Goal: Information Seeking & Learning: Compare options

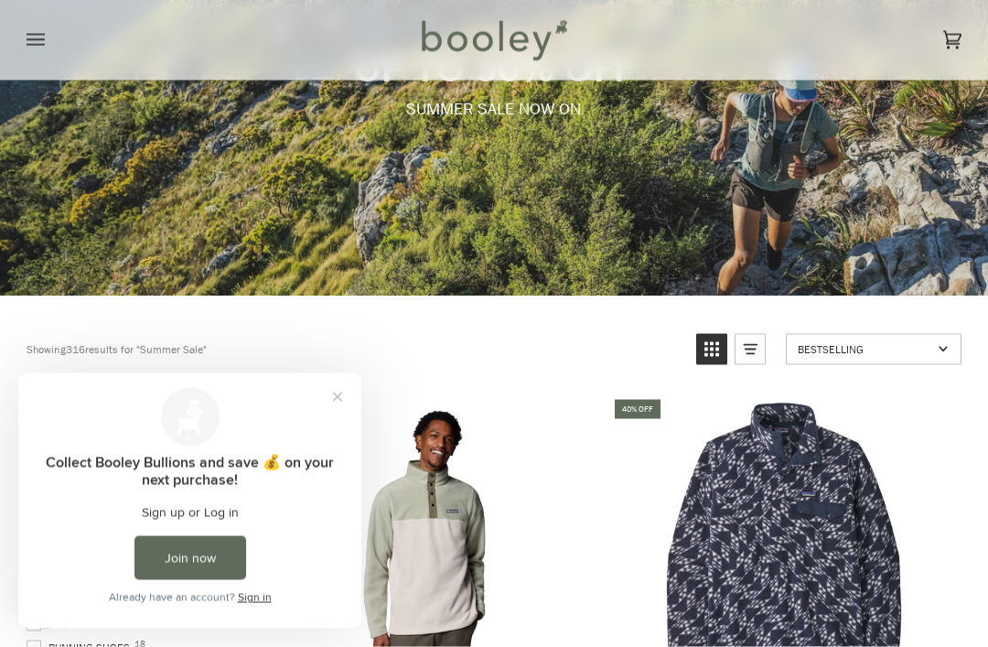
scroll to position [237, 0]
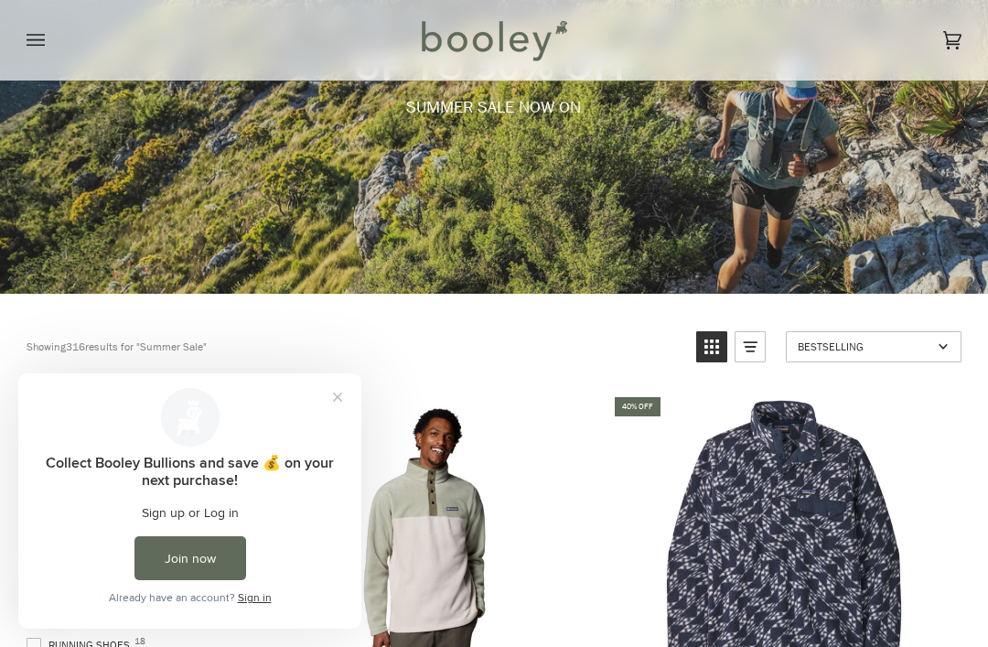
click at [339, 400] on button "Close prompt" at bounding box center [337, 397] width 33 height 33
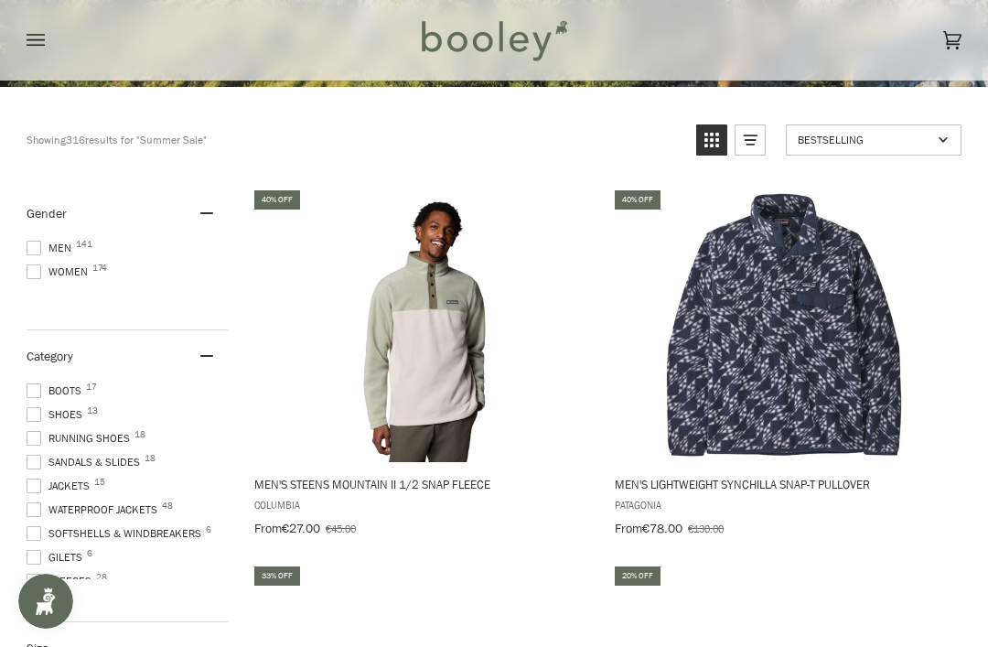
scroll to position [441, 0]
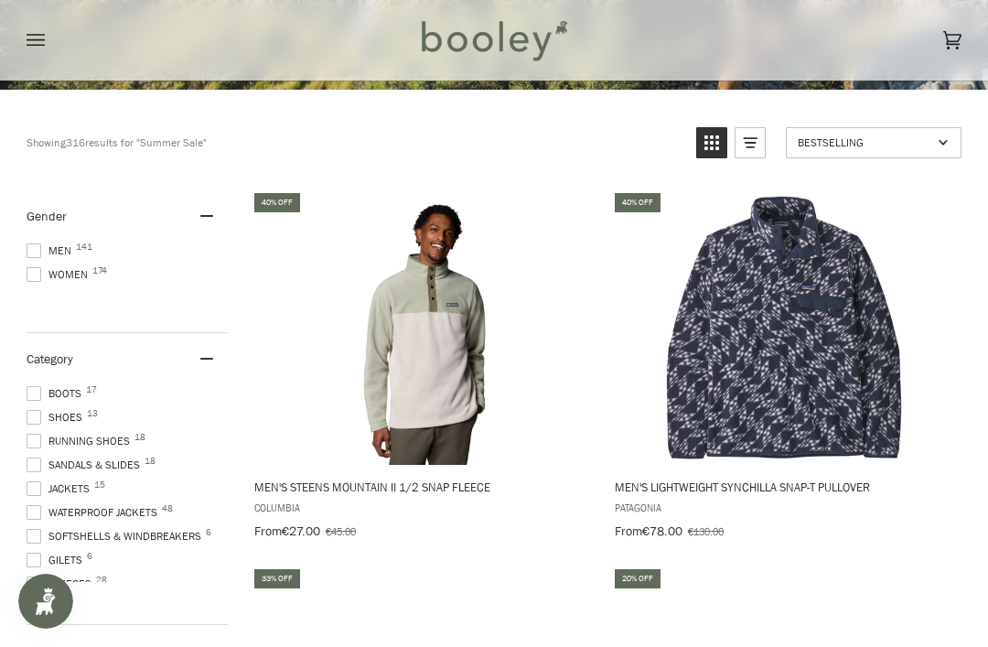
click at [27, 488] on span at bounding box center [34, 488] width 15 height 15
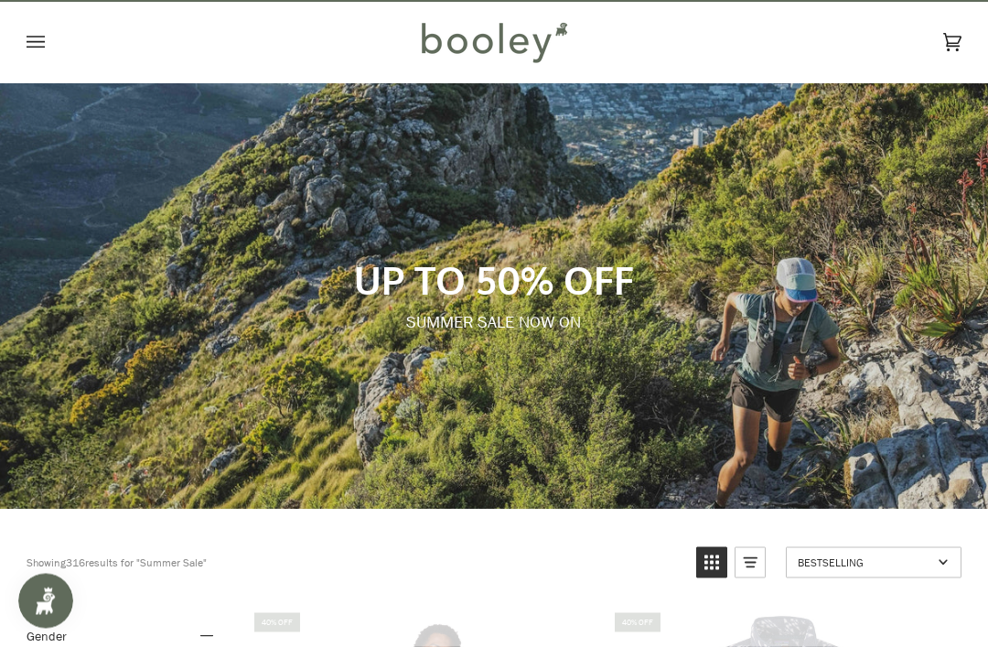
scroll to position [1, 0]
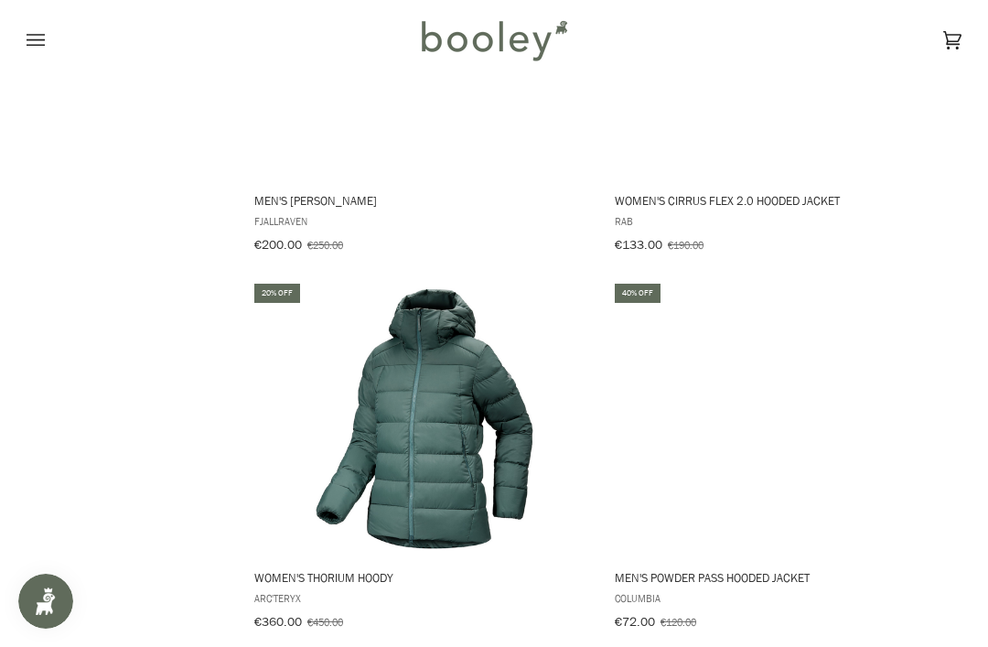
scroll to position [2236, 0]
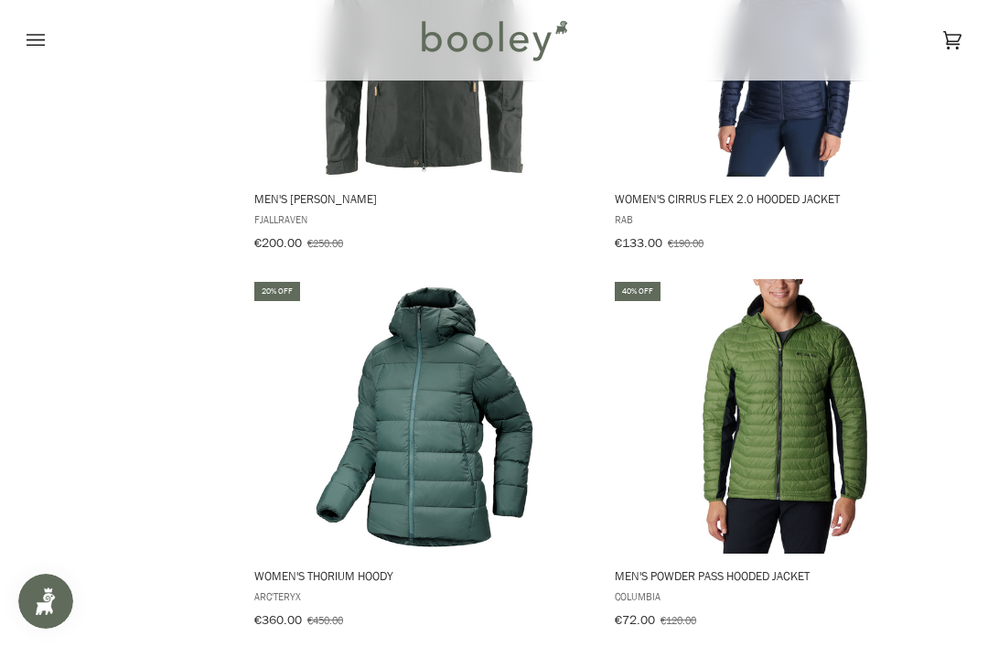
click at [754, 451] on img "Men's Powder Pass Hooded Jacket" at bounding box center [785, 416] width 275 height 275
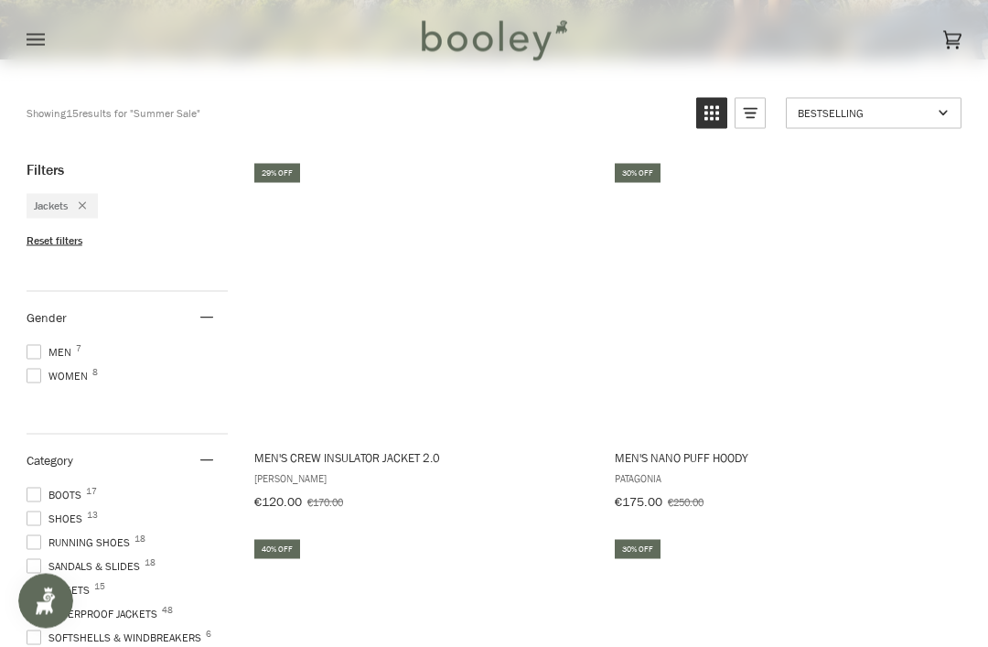
scroll to position [471, 0]
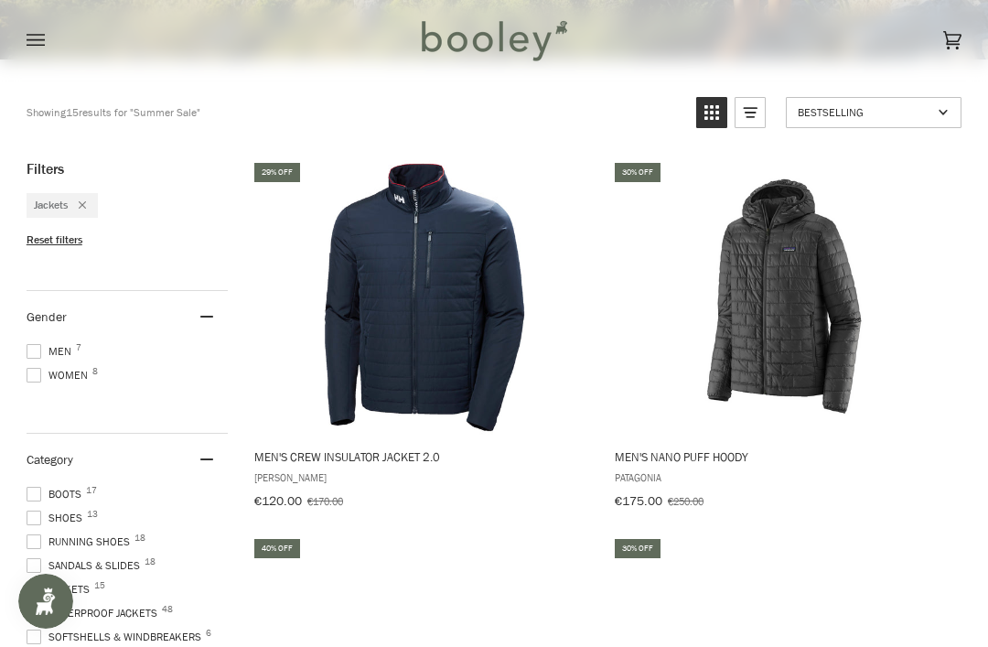
click at [445, 333] on img "Men's Crew Insulator Jacket 2.0" at bounding box center [424, 297] width 275 height 275
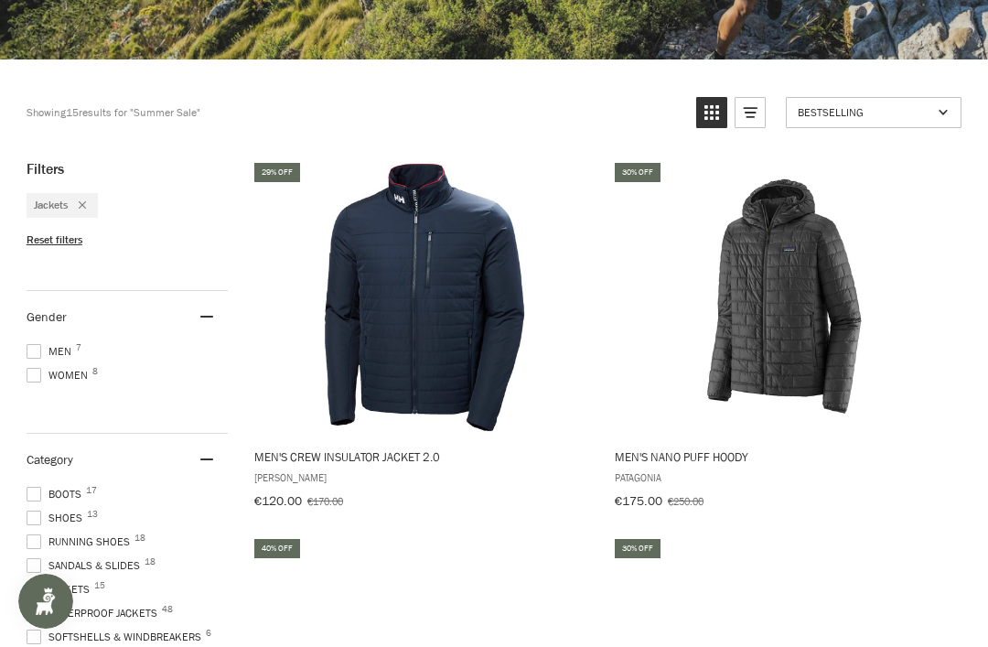
scroll to position [530, 0]
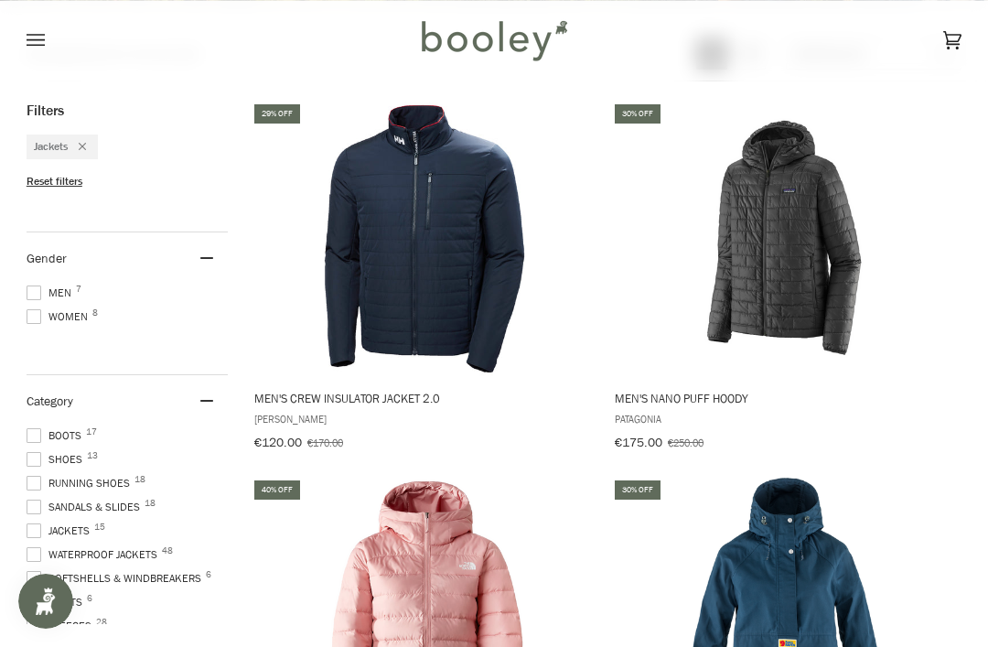
click at [812, 249] on img "Men's Nano Puff Hoody" at bounding box center [785, 239] width 275 height 275
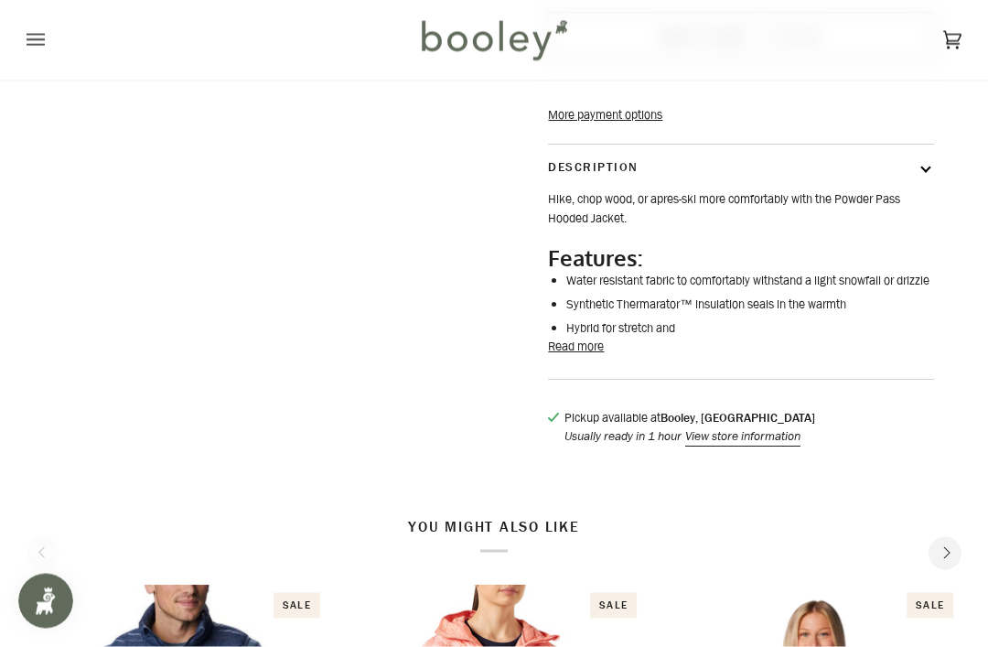
scroll to position [573, 0]
click at [589, 355] on button "Read more" at bounding box center [576, 346] width 56 height 18
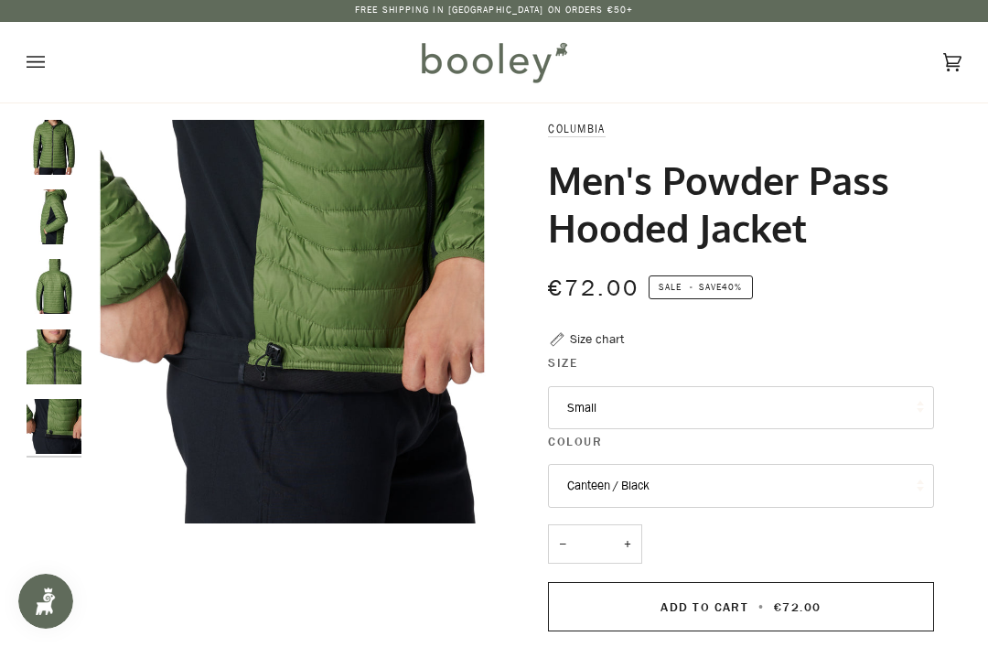
scroll to position [0, 0]
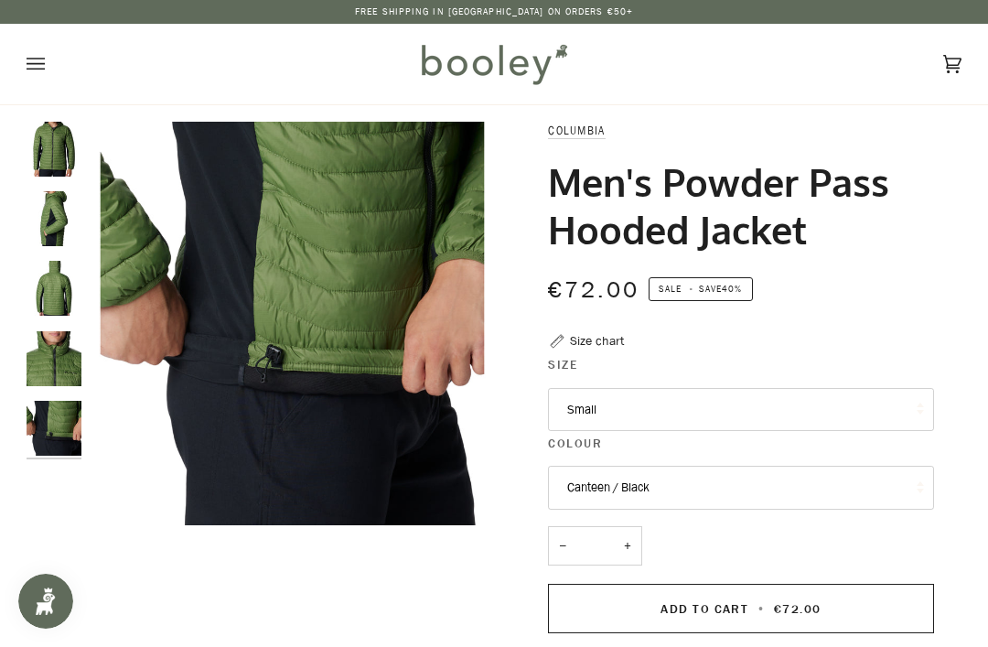
click at [59, 142] on img "Columbia Men's Powder Pass Hooded Jacket Canteen / Black - Booley Galway" at bounding box center [54, 149] width 55 height 55
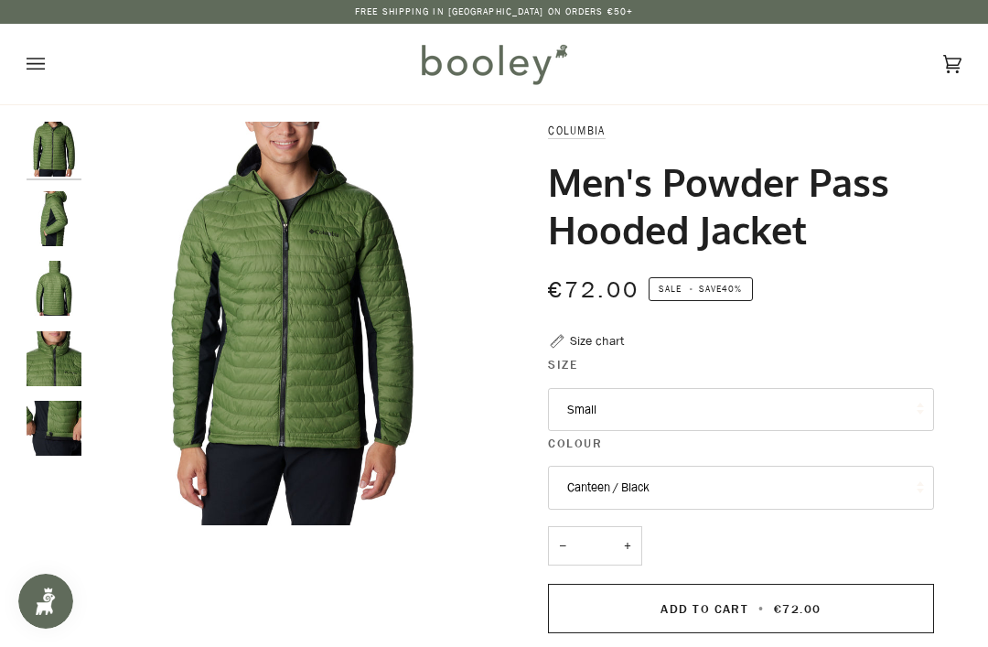
click at [49, 218] on img "Columbia Men's Powder Pass Hooded Jacket Canteen / Black - Booley Galway" at bounding box center [54, 218] width 55 height 55
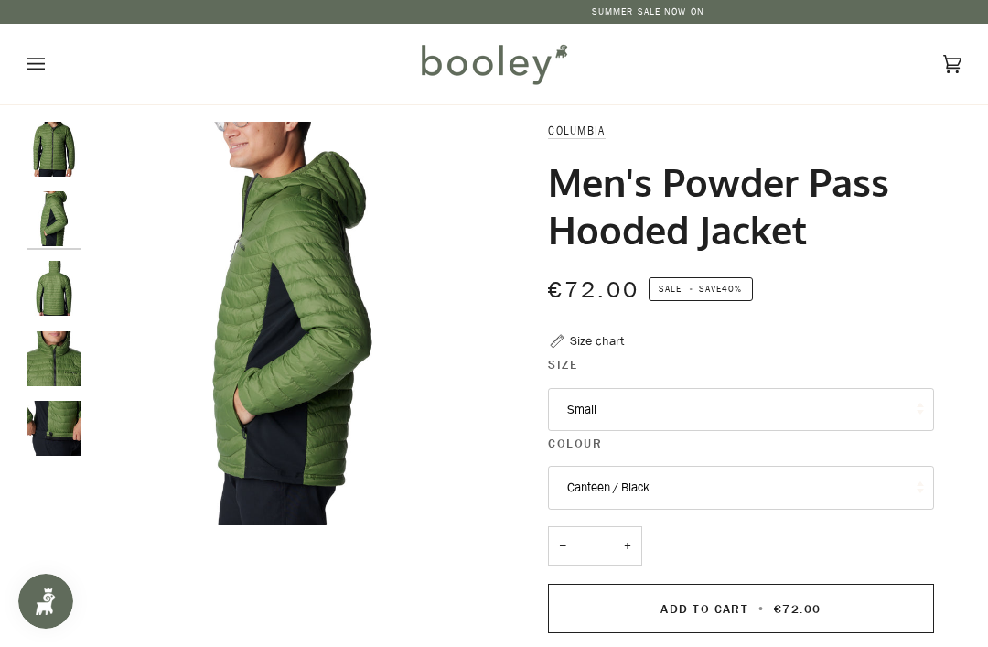
click at [57, 288] on img "Columbia Men's Powder Pass Hooded Jacket Canteen / Black - Booley Galway" at bounding box center [54, 288] width 55 height 55
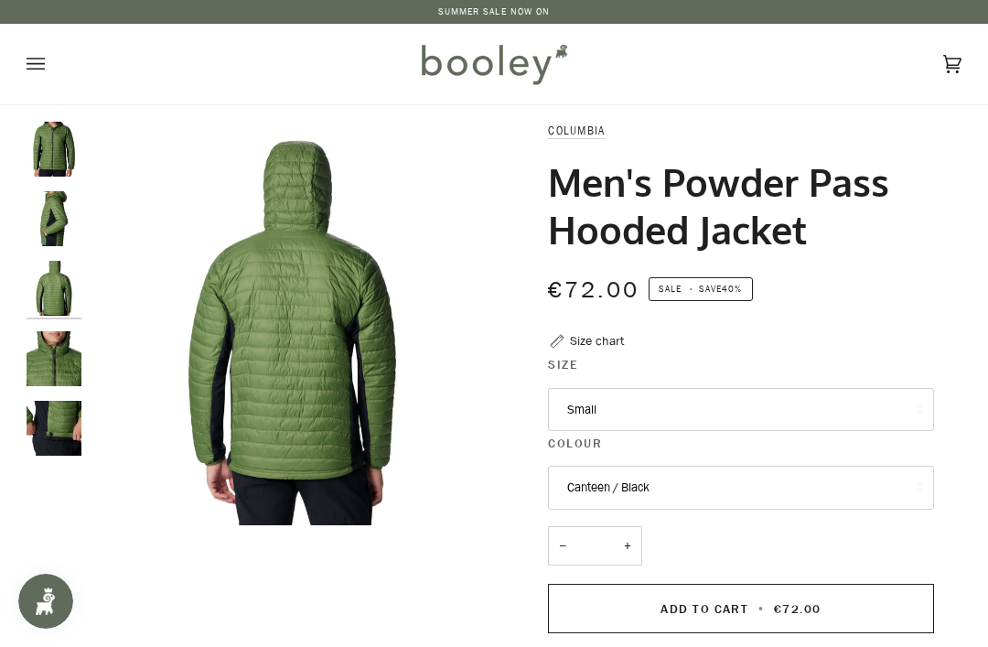
click at [57, 355] on img "Columbia Men's Powder Pass Hooded Jacket Canteen / Black - Booley Galway" at bounding box center [54, 358] width 55 height 55
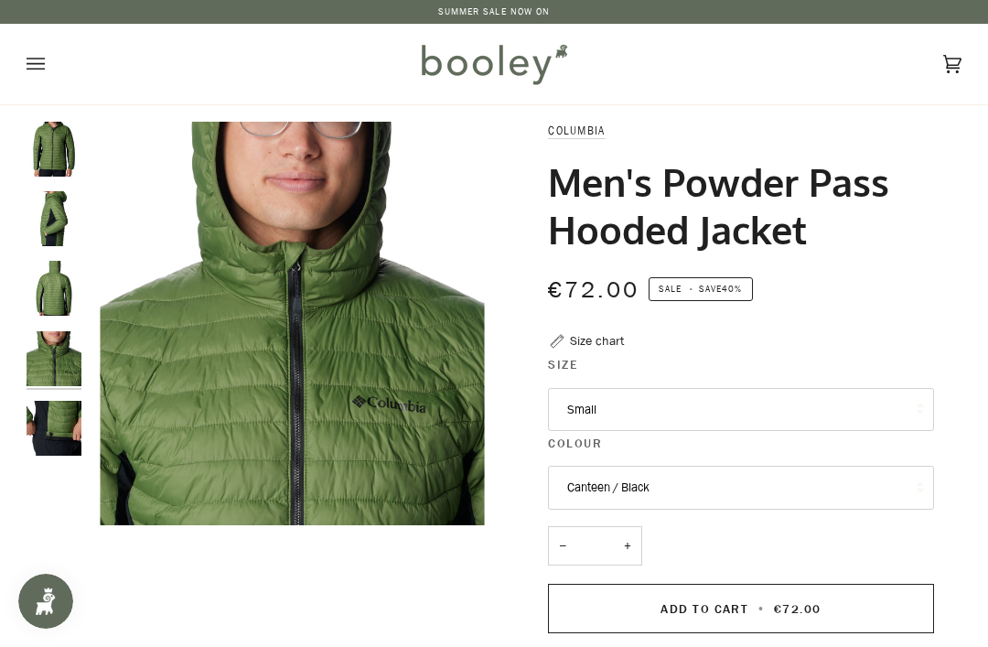
click at [63, 437] on img "Columbia Men's Powder Pass Hooded Jacket Canteen / Black - Booley Galway" at bounding box center [54, 428] width 55 height 55
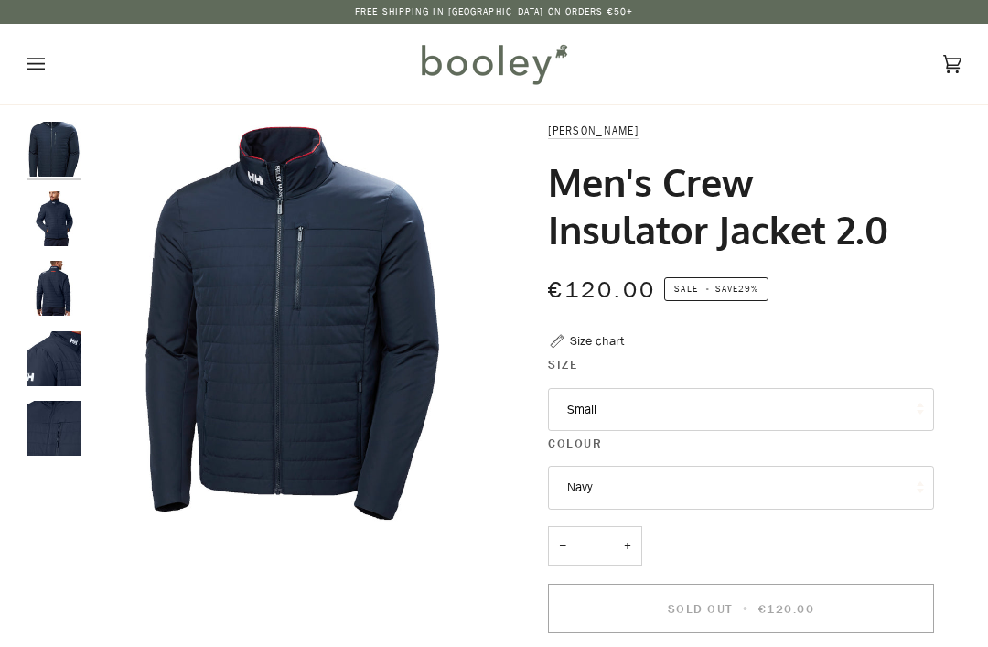
click at [60, 220] on img "Helly Hansen Men's Crew Insulator Jacket 2.0 - Booley Galway" at bounding box center [54, 218] width 55 height 55
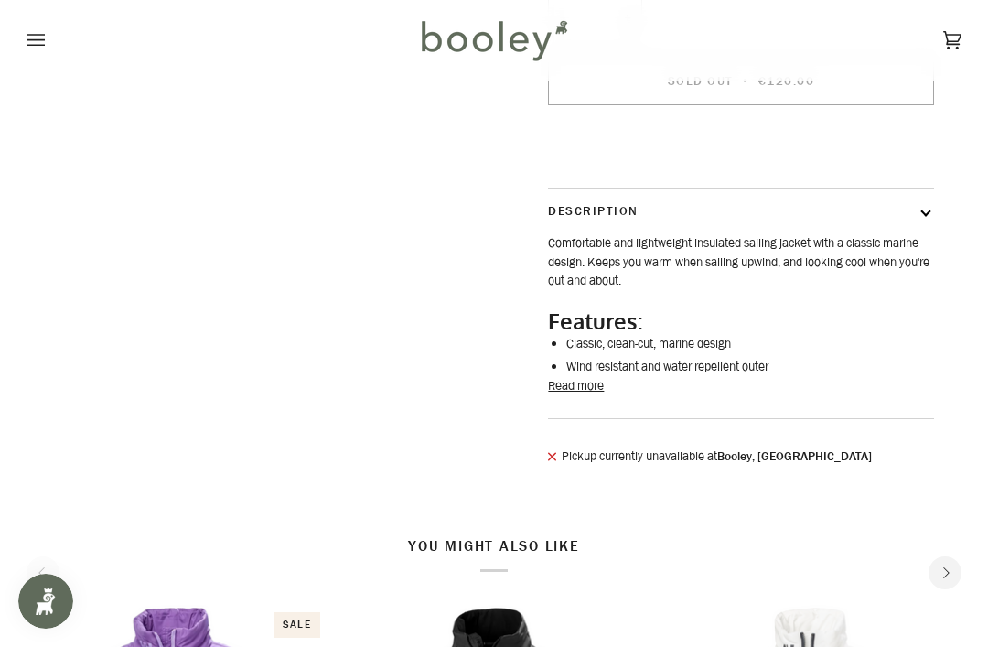
scroll to position [491, 0]
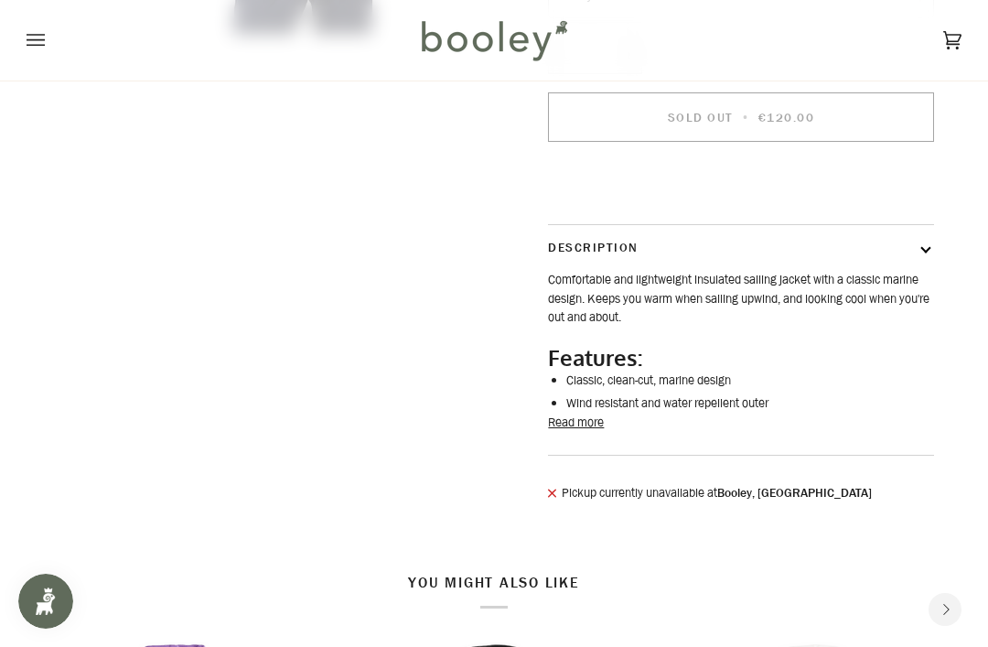
click at [604, 432] on button "Read more" at bounding box center [576, 423] width 56 height 18
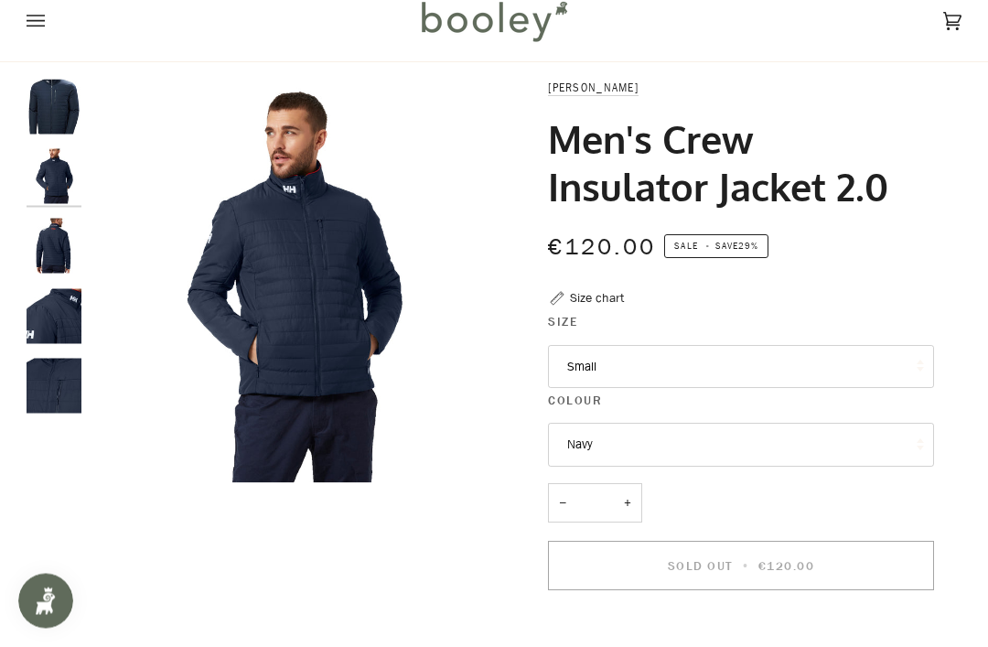
scroll to position [0, 0]
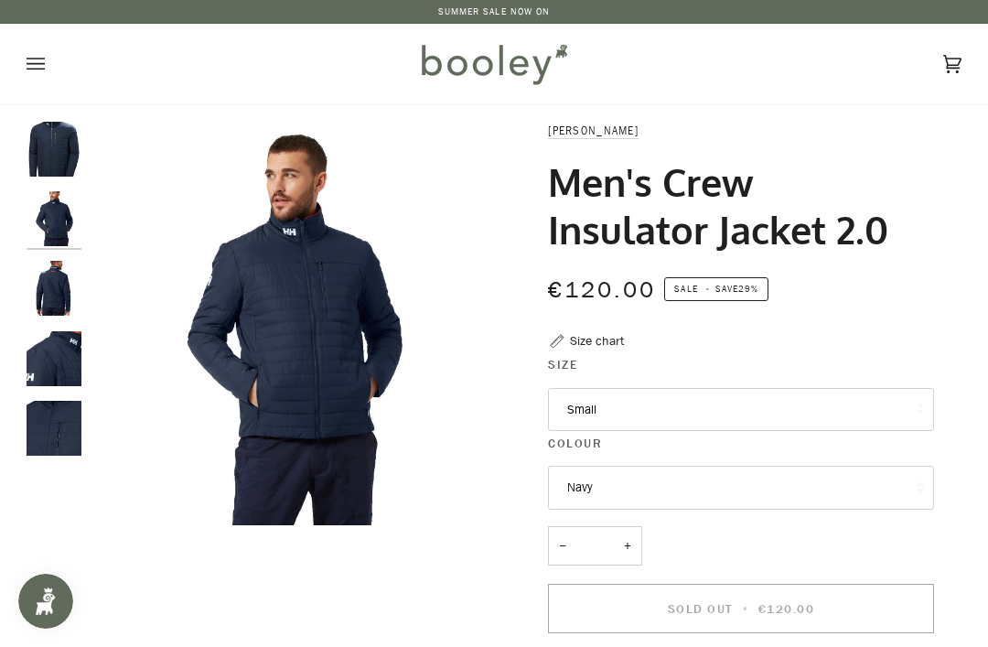
click at [49, 210] on img "Helly Hansen Men's Crew Insulator Jacket 2.0 - Booley Galway" at bounding box center [54, 218] width 55 height 55
click at [59, 146] on img "Helly Hansen Men's Crew Insulator Jacket 2.0 Navy - Booley Galway" at bounding box center [54, 149] width 55 height 55
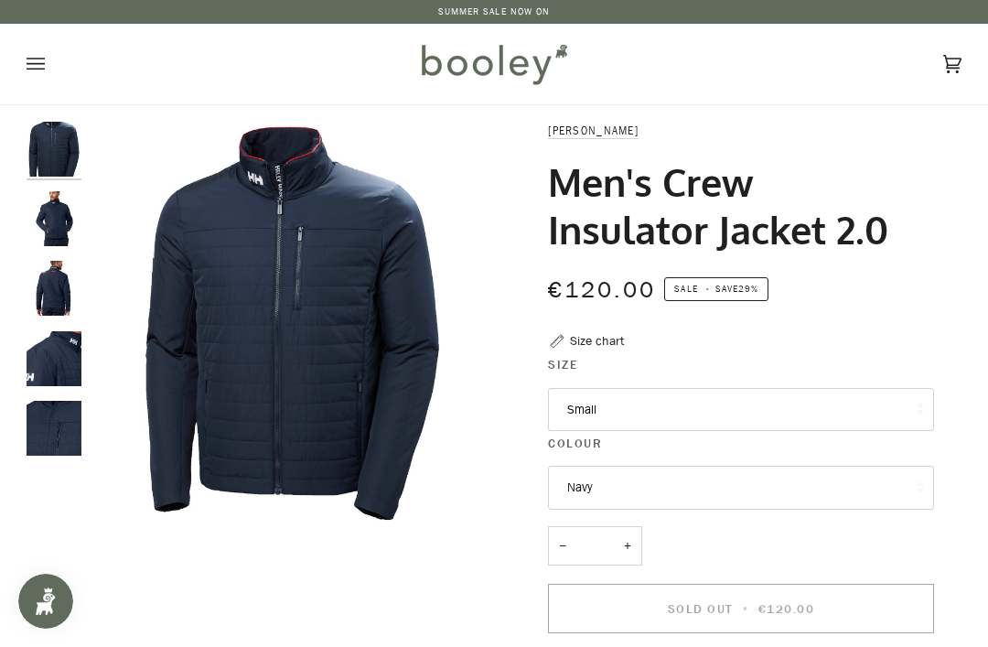
click at [52, 278] on img "Helly Hansen Men's Crew Insulator Jacket 2.0 - Booley Galway" at bounding box center [54, 288] width 55 height 55
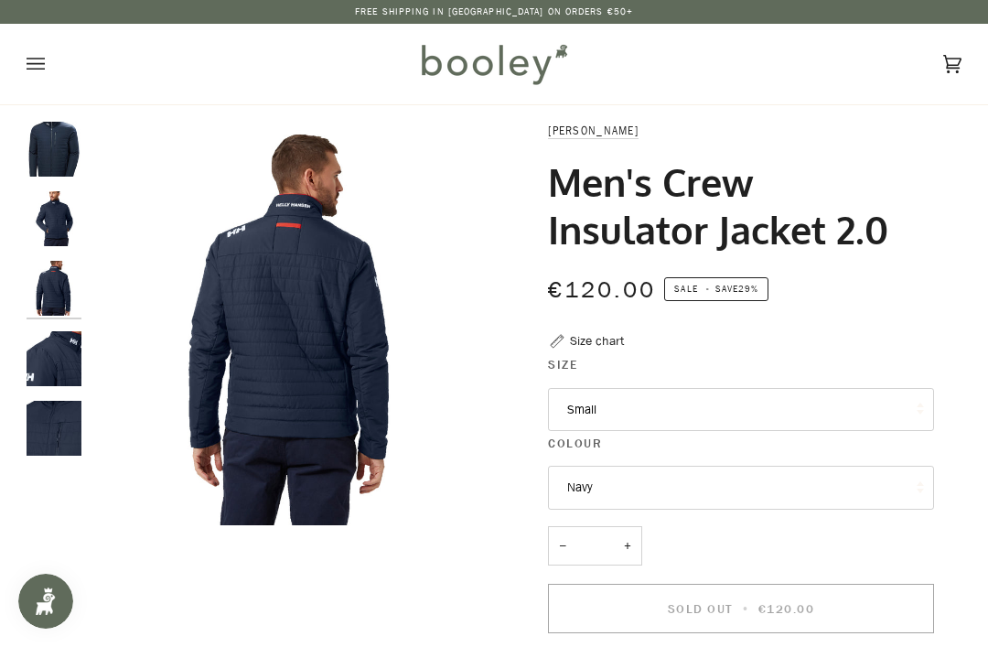
click at [64, 360] on img "Helly Hansen Men's Crew Insulator Jacket 2.0 - Booley Galway" at bounding box center [54, 358] width 55 height 55
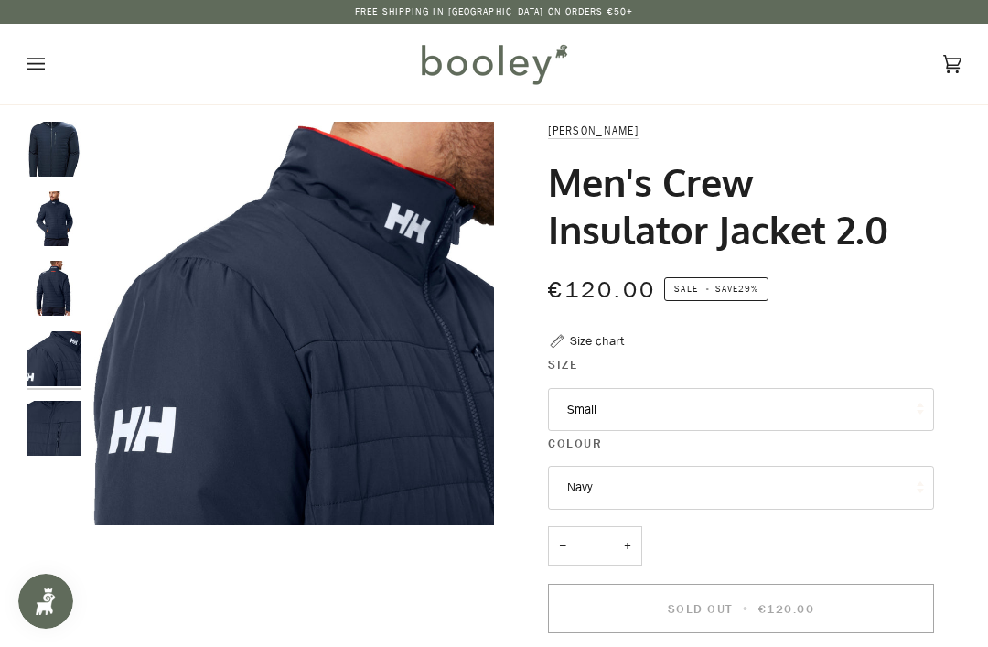
click at [57, 421] on img "Helly Hansen Men's Crew Insulator Jacket 2.0 - Booley Galway" at bounding box center [54, 428] width 55 height 55
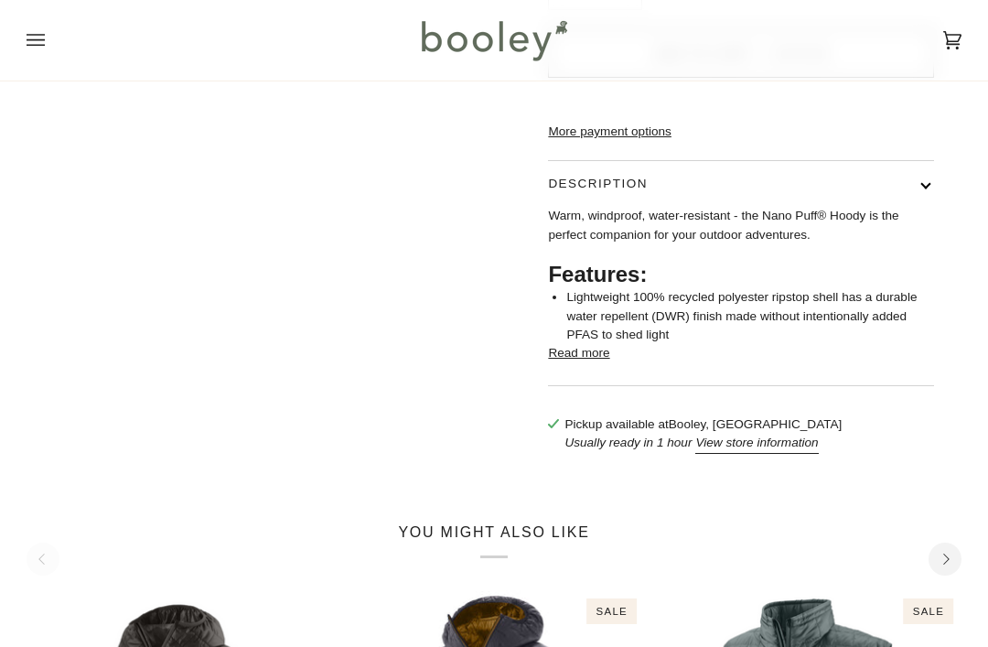
scroll to position [554, 0]
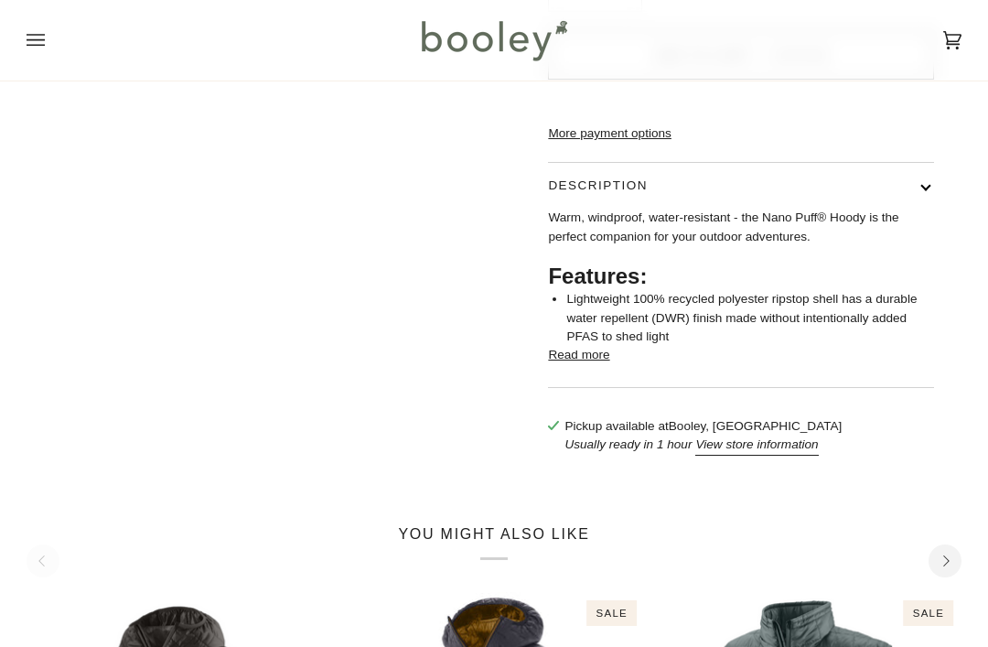
click at [567, 364] on button "Read more" at bounding box center [578, 355] width 61 height 18
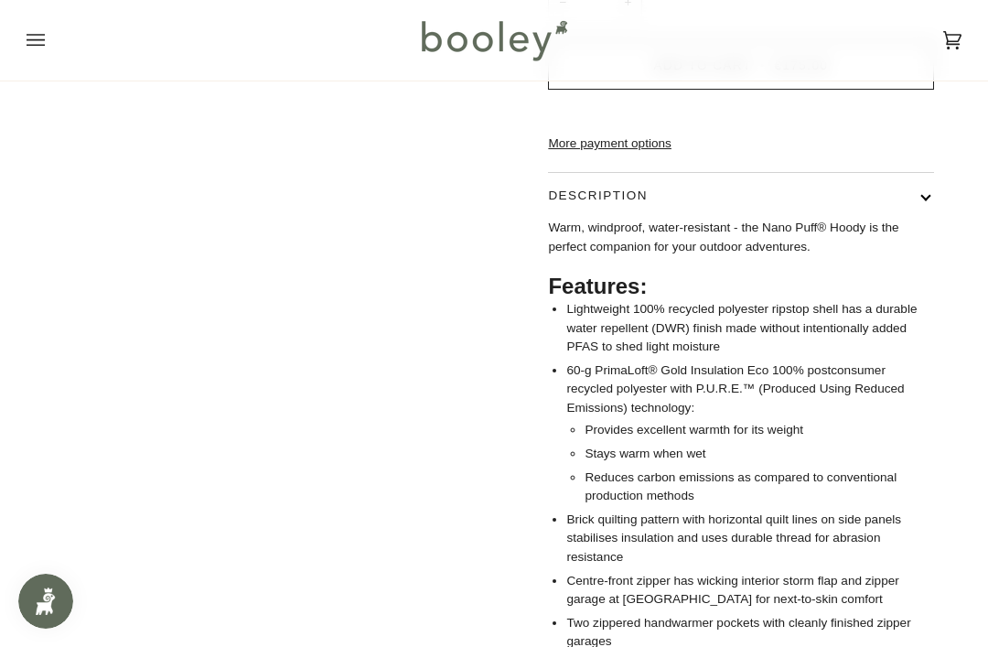
scroll to position [527, 0]
